Goal: Task Accomplishment & Management: Use online tool/utility

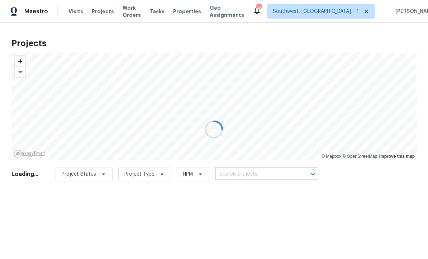
click at [250, 177] on div at bounding box center [214, 129] width 428 height 259
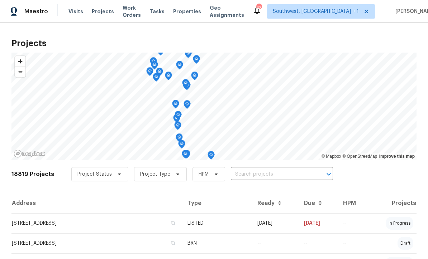
click at [256, 172] on input "text" at bounding box center [272, 174] width 82 height 11
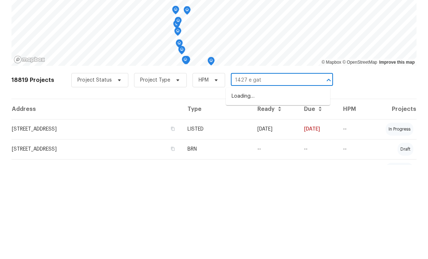
type input "1427 e gate"
click at [279, 185] on li "[STREET_ADDRESS]" at bounding box center [278, 191] width 104 height 12
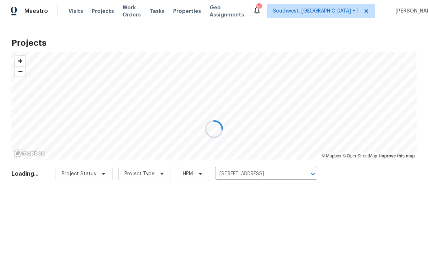
scroll to position [0, 0]
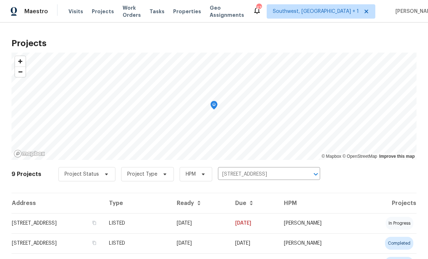
click at [229, 225] on td "[DATE]" at bounding box center [200, 223] width 58 height 20
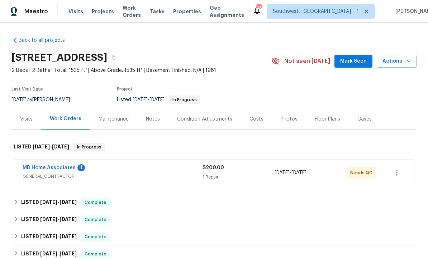
click at [33, 167] on link "MD Home Associates" at bounding box center [49, 167] width 53 height 5
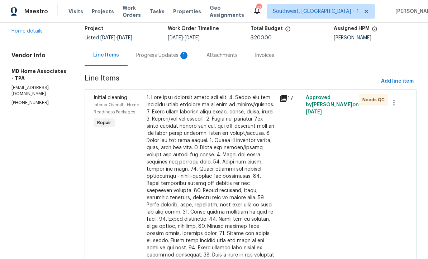
scroll to position [64, 0]
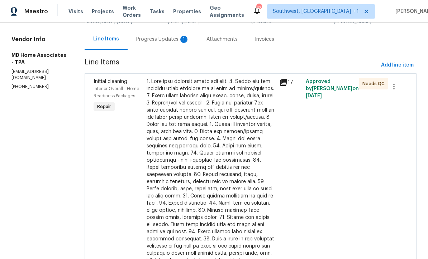
click at [229, 167] on div at bounding box center [210, 174] width 128 height 193
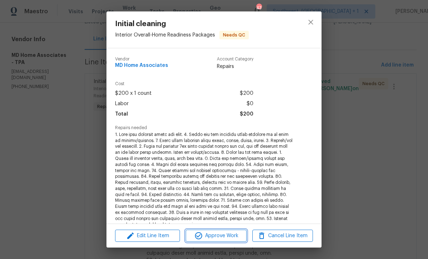
click at [224, 242] on button "Approve Work" at bounding box center [215, 236] width 61 height 13
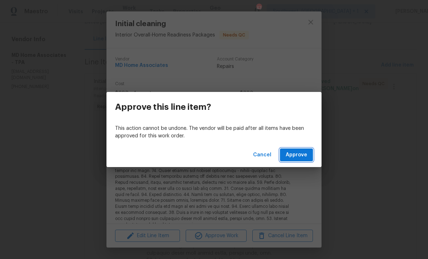
click at [298, 159] on span "Approve" at bounding box center [295, 155] width 21 height 9
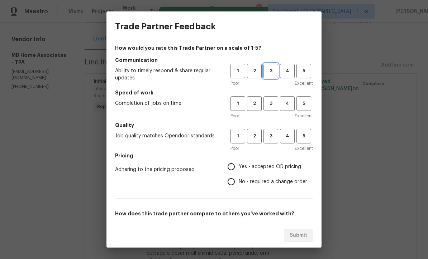
click at [269, 72] on span "3" at bounding box center [270, 71] width 13 height 8
click at [268, 107] on span "3" at bounding box center [270, 104] width 13 height 8
click at [275, 142] on button "3" at bounding box center [270, 136] width 15 height 15
click at [232, 163] on input "Yes - accepted OD pricing" at bounding box center [230, 166] width 15 height 15
radio input "true"
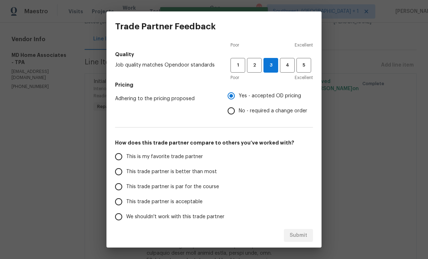
scroll to position [71, 0]
click at [115, 190] on input "This trade partner is par for the course" at bounding box center [118, 187] width 15 height 15
click at [304, 233] on span "Submit" at bounding box center [298, 235] width 18 height 9
radio input "true"
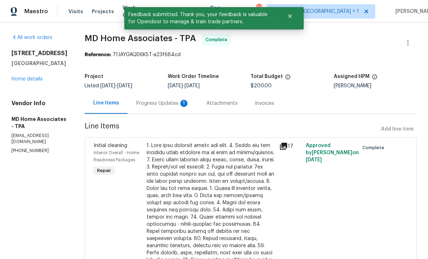
scroll to position [0, 0]
click at [26, 81] on link "Home details" at bounding box center [26, 79] width 31 height 5
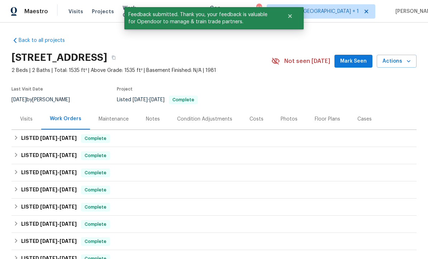
click at [285, 120] on div "Photos" at bounding box center [288, 119] width 17 height 7
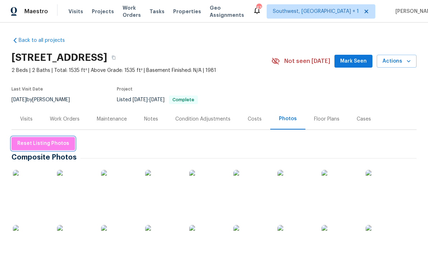
click at [27, 141] on span "Reset Listing Photos" at bounding box center [43, 143] width 52 height 9
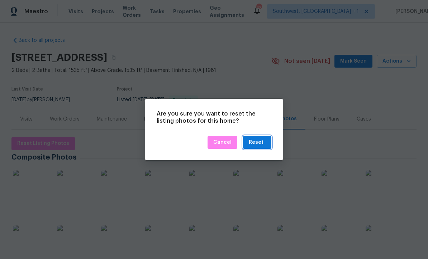
click at [261, 148] on button "Reset" at bounding box center [257, 142] width 28 height 13
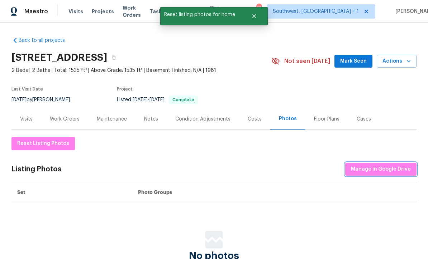
click at [394, 168] on span "Manage in Google Drive" at bounding box center [381, 169] width 60 height 9
